Goal: Task Accomplishment & Management: Manage account settings

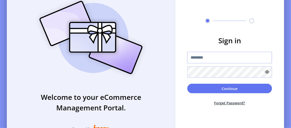
click at [217, 61] on input "text" at bounding box center [229, 58] width 85 height 12
type input "**********"
click at [187, 84] on button "Continue" at bounding box center [229, 89] width 85 height 10
click at [235, 105] on button "Forget Password?" at bounding box center [229, 103] width 85 height 13
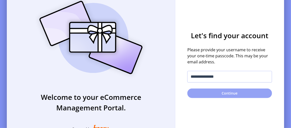
click at [231, 95] on button "Continue" at bounding box center [229, 94] width 85 height 10
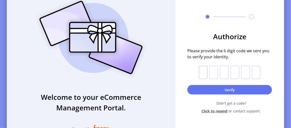
click at [204, 72] on input "text" at bounding box center [203, 72] width 9 height 13
type input "*"
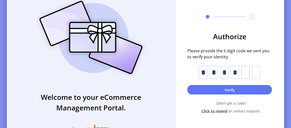
type input "*"
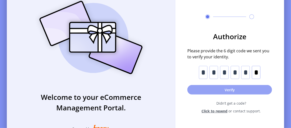
type input "*"
click at [238, 92] on button "Verify" at bounding box center [229, 90] width 85 height 10
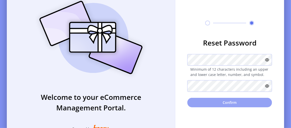
click at [231, 108] on button "Confirm" at bounding box center [229, 103] width 85 height 10
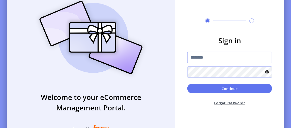
click at [200, 61] on input "text" at bounding box center [229, 58] width 85 height 12
type input "**********"
click at [240, 105] on button "Forget Password?" at bounding box center [229, 103] width 85 height 13
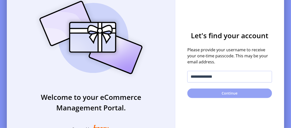
click at [239, 94] on button "Continue" at bounding box center [229, 94] width 85 height 10
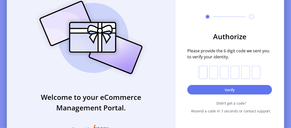
click at [207, 76] on input "text" at bounding box center [203, 72] width 9 height 13
type input "*"
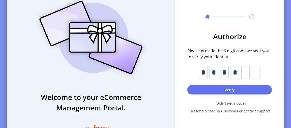
type input "*"
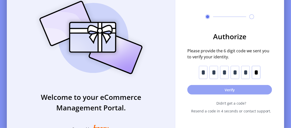
type input "*"
click at [235, 92] on button "Verify" at bounding box center [229, 90] width 85 height 10
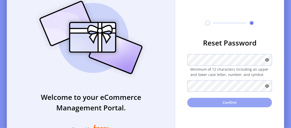
click at [230, 104] on button "Confirm" at bounding box center [229, 103] width 85 height 10
